Goal: Task Accomplishment & Management: Use online tool/utility

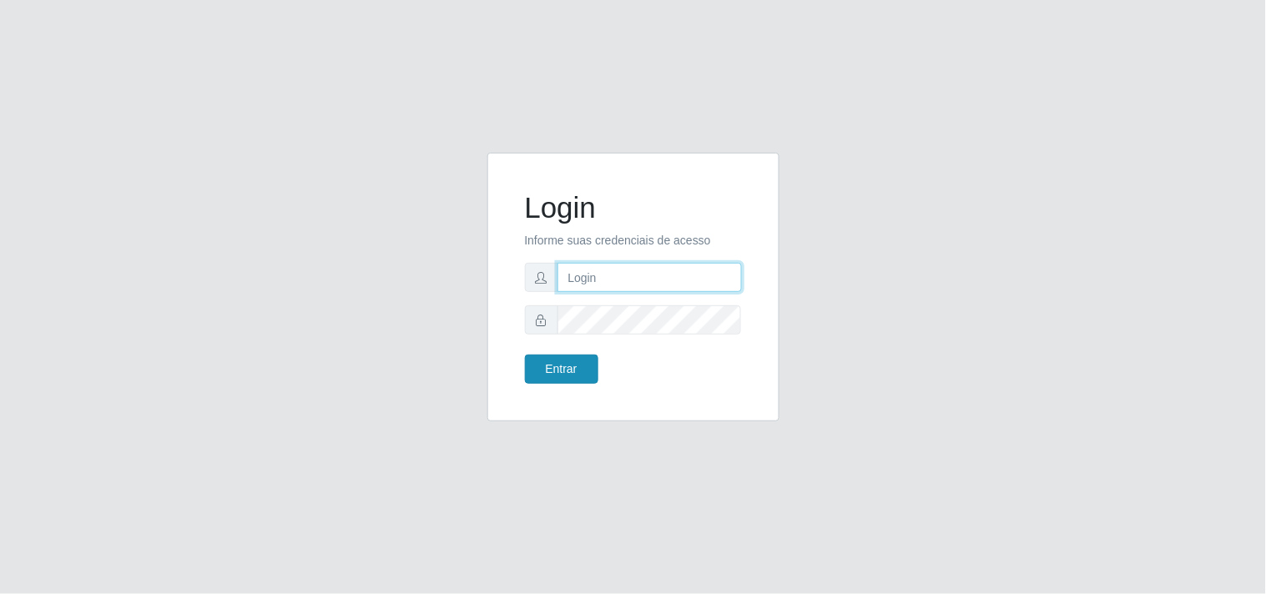
type input "[EMAIL_ADDRESS][DOMAIN_NAME]"
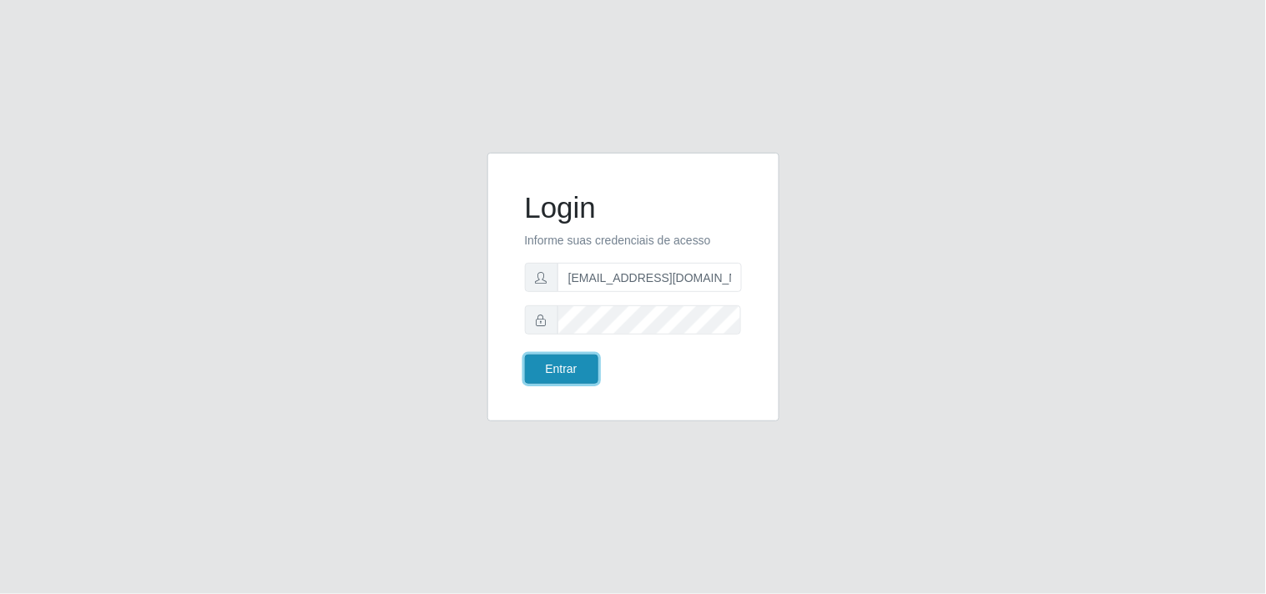
click at [570, 367] on button "Entrar" at bounding box center [561, 369] width 73 height 29
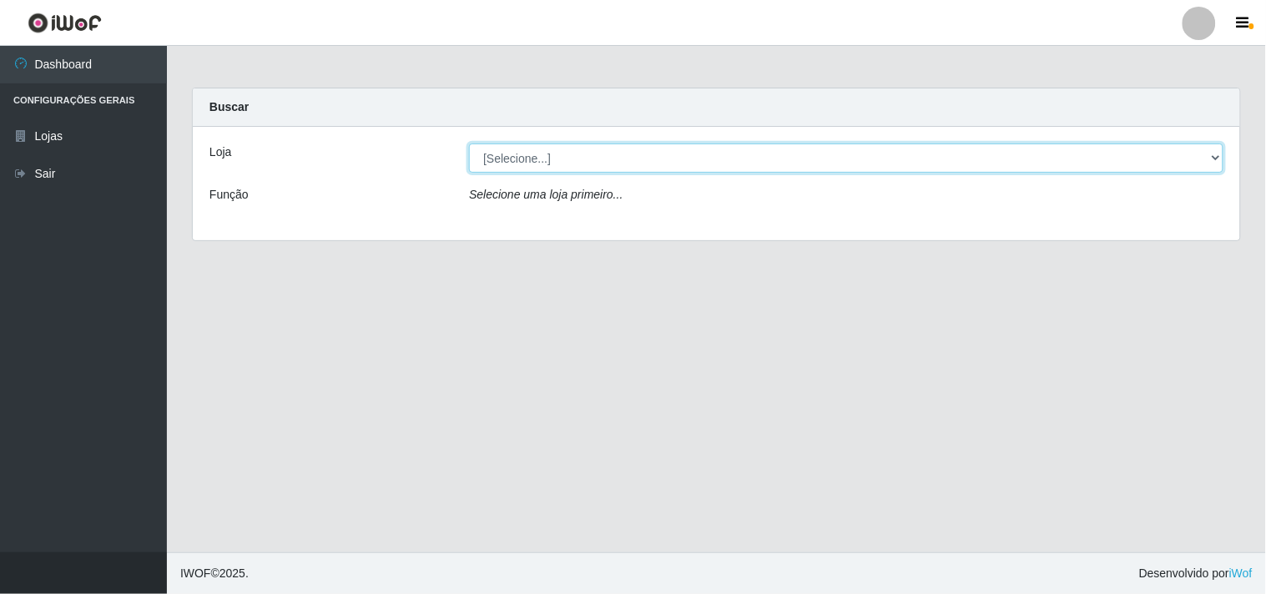
drag, startPoint x: 1222, startPoint y: 163, endPoint x: 1208, endPoint y: 169, distance: 14.9
click at [1222, 164] on select "[Selecione...] Hiper Queiroz - [GEOGRAPHIC_DATA]" at bounding box center [846, 158] width 754 height 29
select select "514"
click at [469, 144] on select "[Selecione...] Hiper Queiroz - [GEOGRAPHIC_DATA]" at bounding box center [846, 158] width 754 height 29
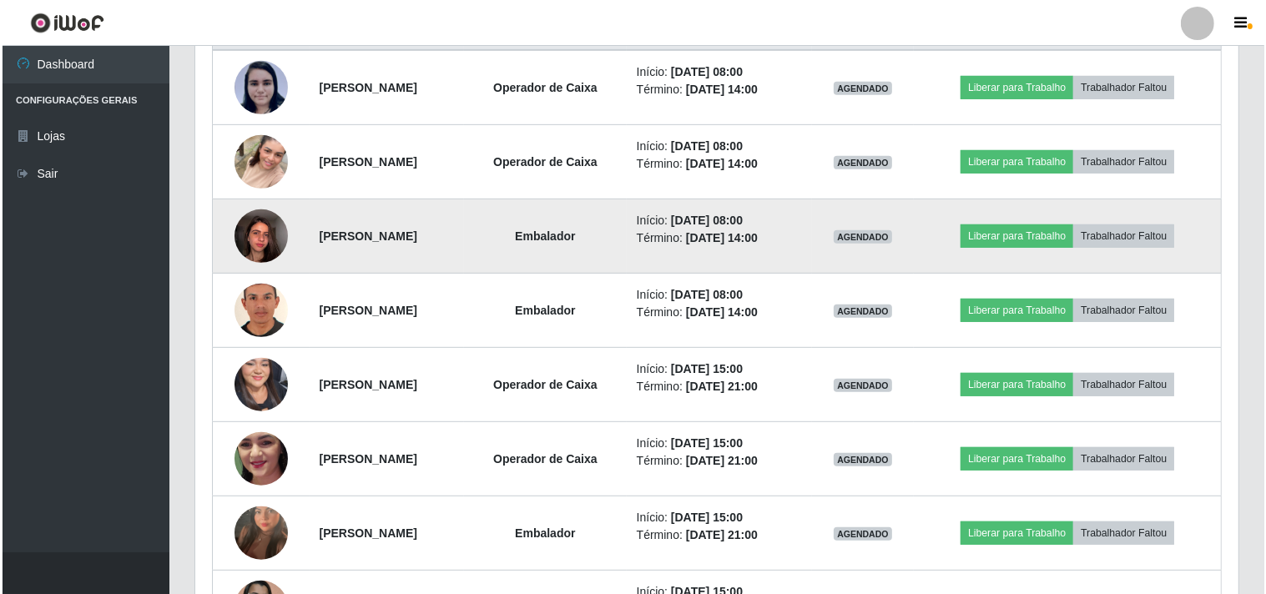
scroll to position [648, 0]
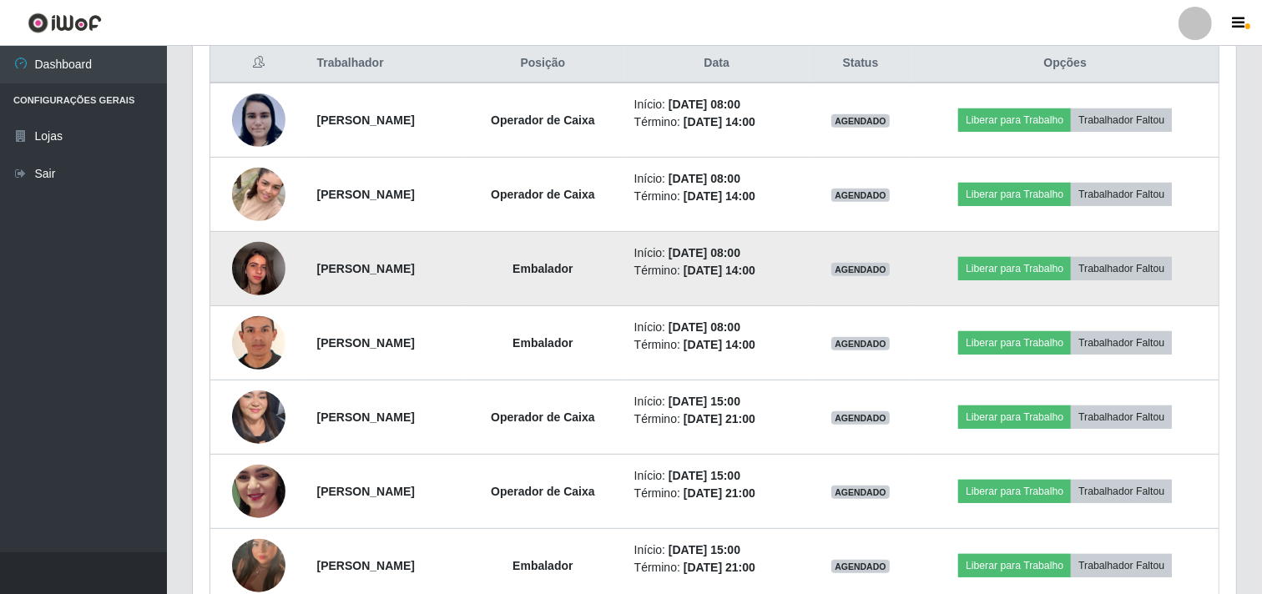
click at [254, 270] on img at bounding box center [258, 268] width 53 height 71
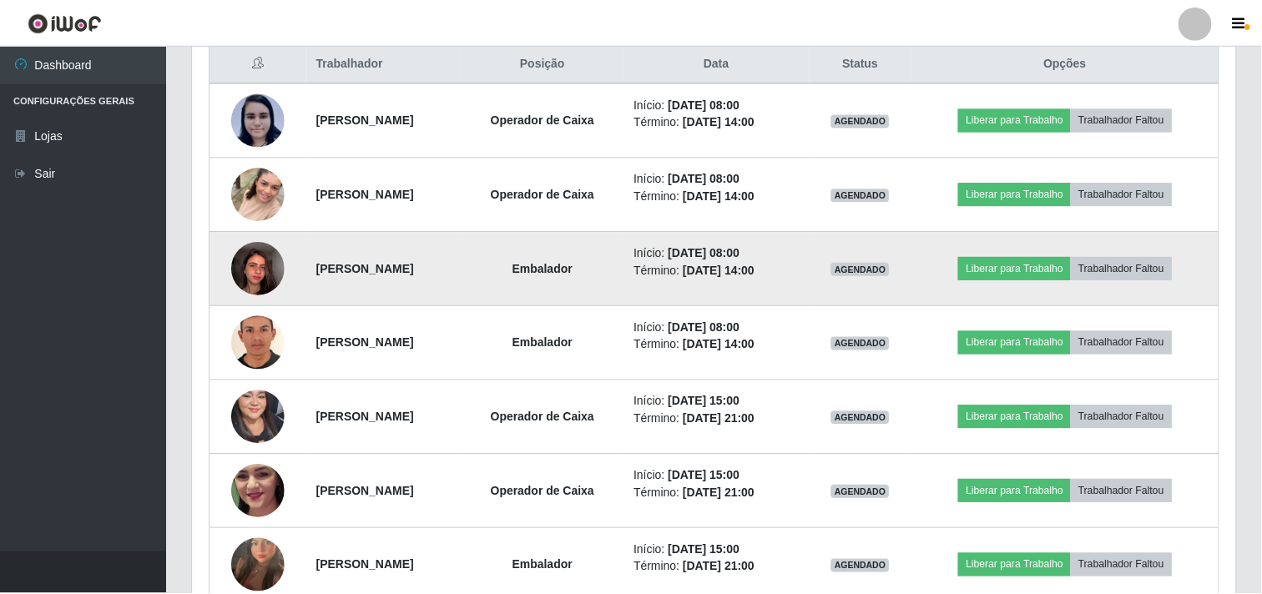
scroll to position [345, 1032]
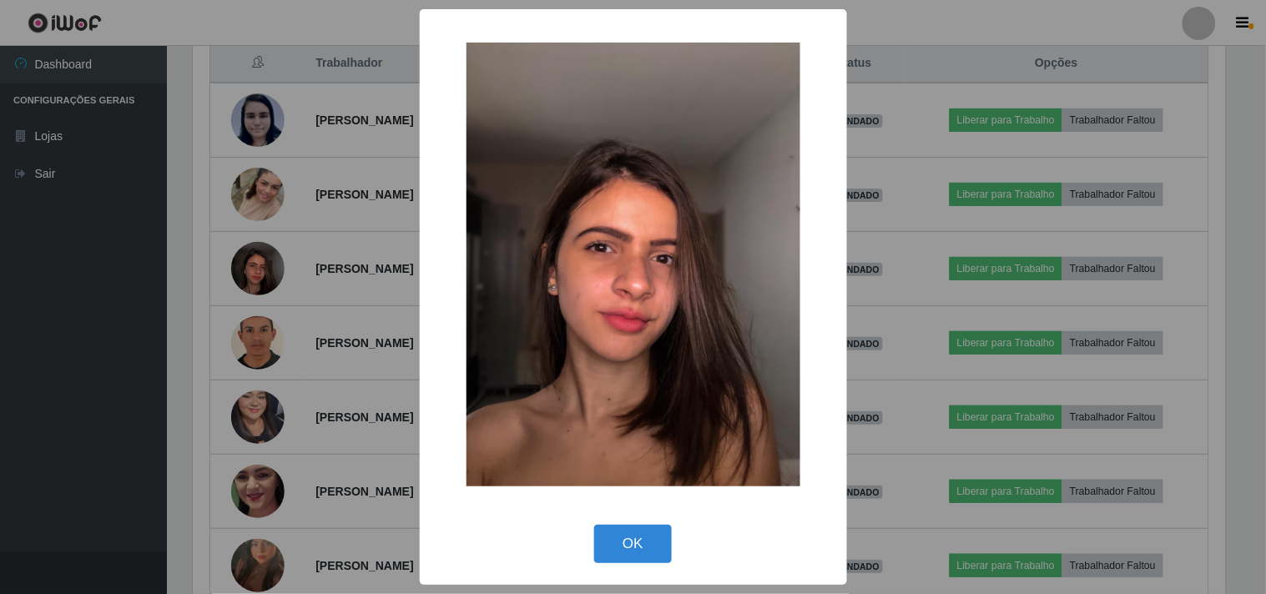
click at [53, 282] on div "× OK Cancel" at bounding box center [633, 297] width 1266 height 594
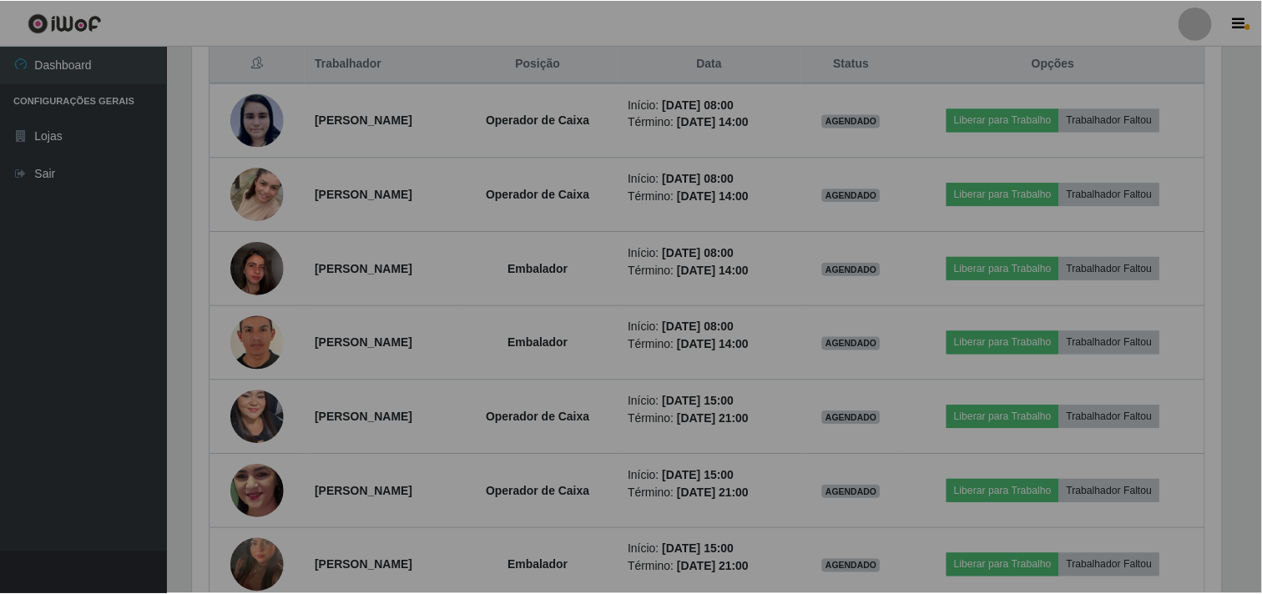
scroll to position [345, 1043]
